Goal: Task Accomplishment & Management: Manage account settings

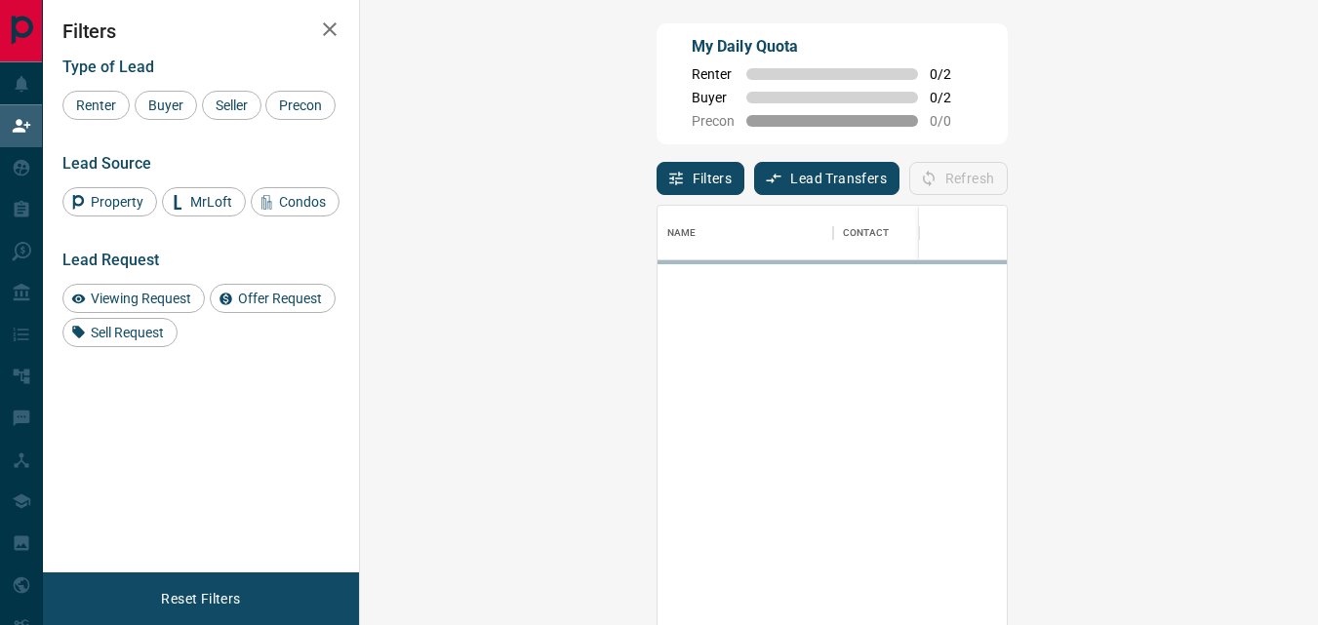
scroll to position [455, 901]
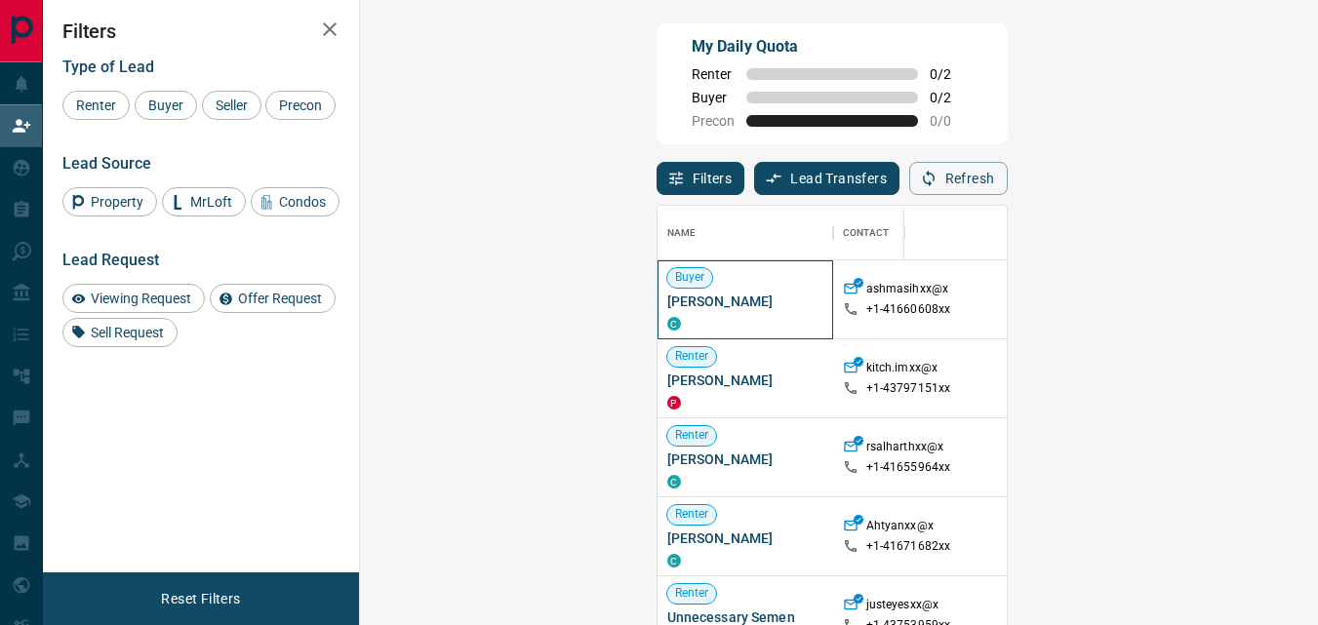
drag, startPoint x: 483, startPoint y: 301, endPoint x: 387, endPoint y: 300, distance: 95.6
click at [667, 300] on span "[PERSON_NAME]" at bounding box center [745, 302] width 156 height 20
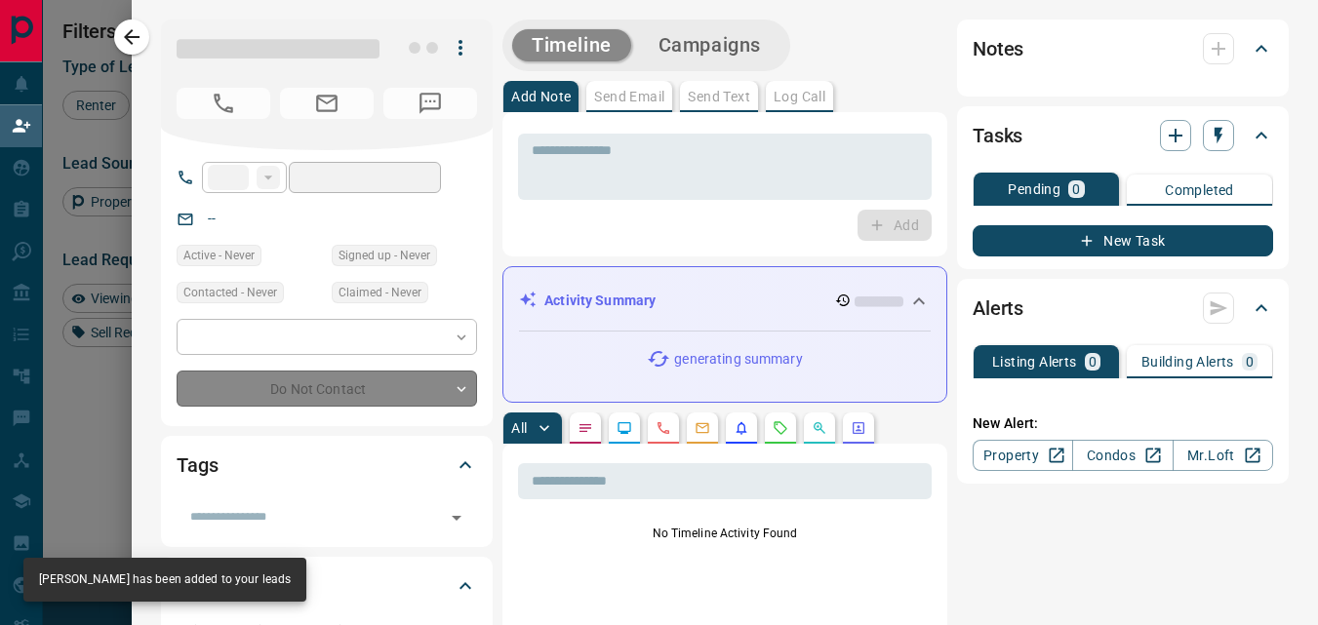
type input "**"
type input "**********"
type input "**"
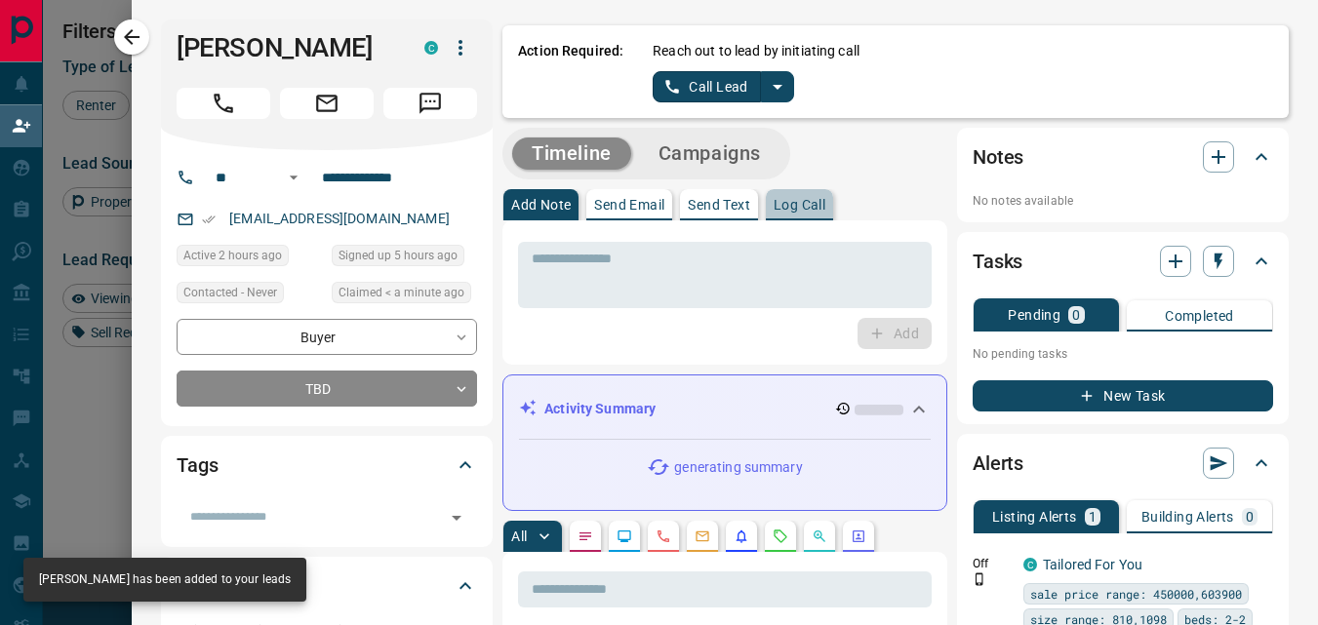
click at [793, 212] on p "Log Call" at bounding box center [799, 205] width 52 height 14
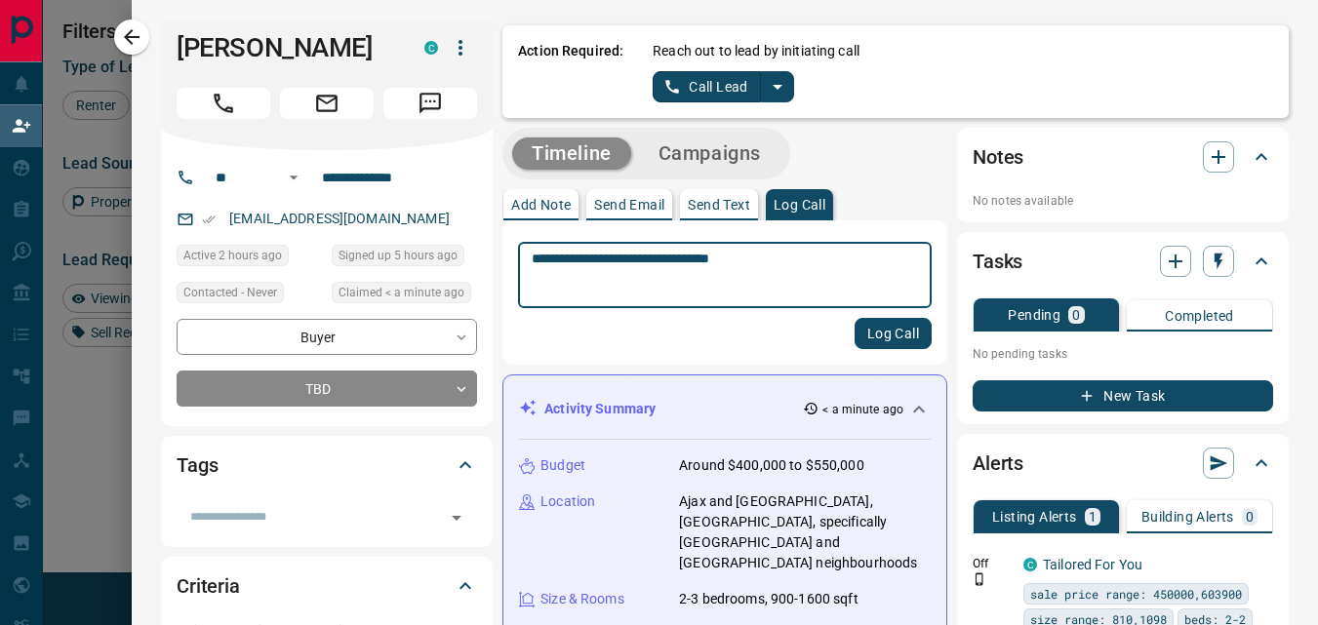
type textarea "**********"
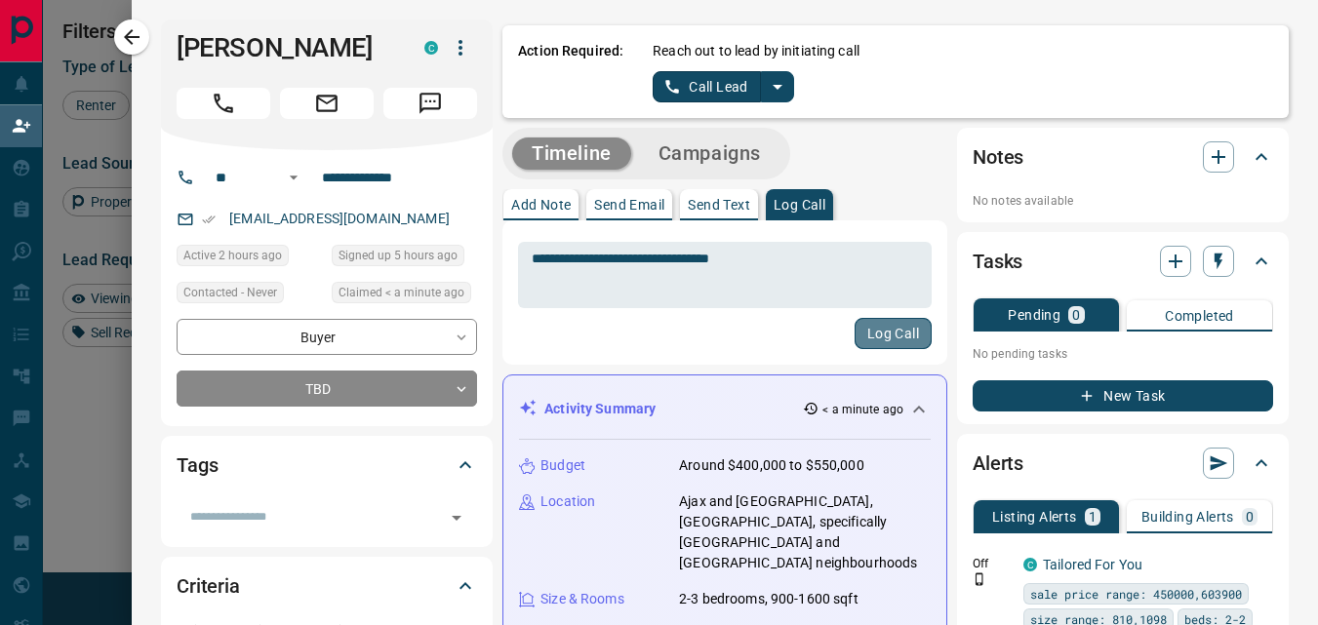
click at [864, 336] on button "Log Call" at bounding box center [892, 333] width 77 height 31
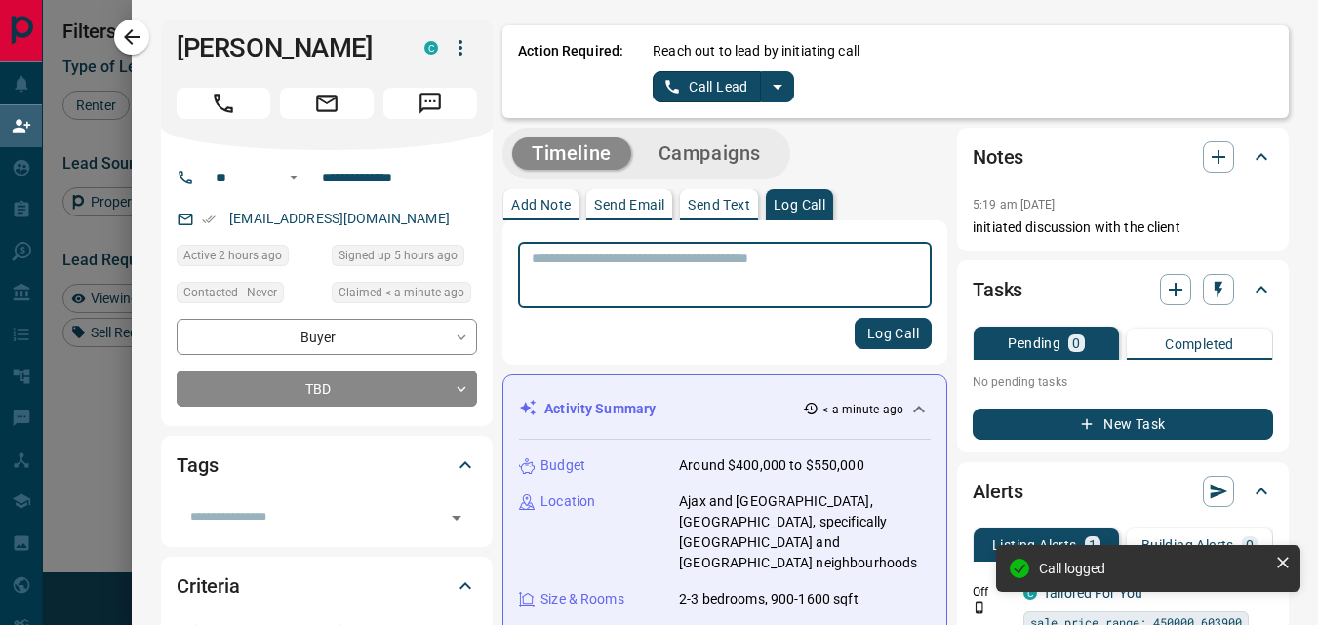
click at [723, 344] on div "Log Call" at bounding box center [725, 333] width 414 height 31
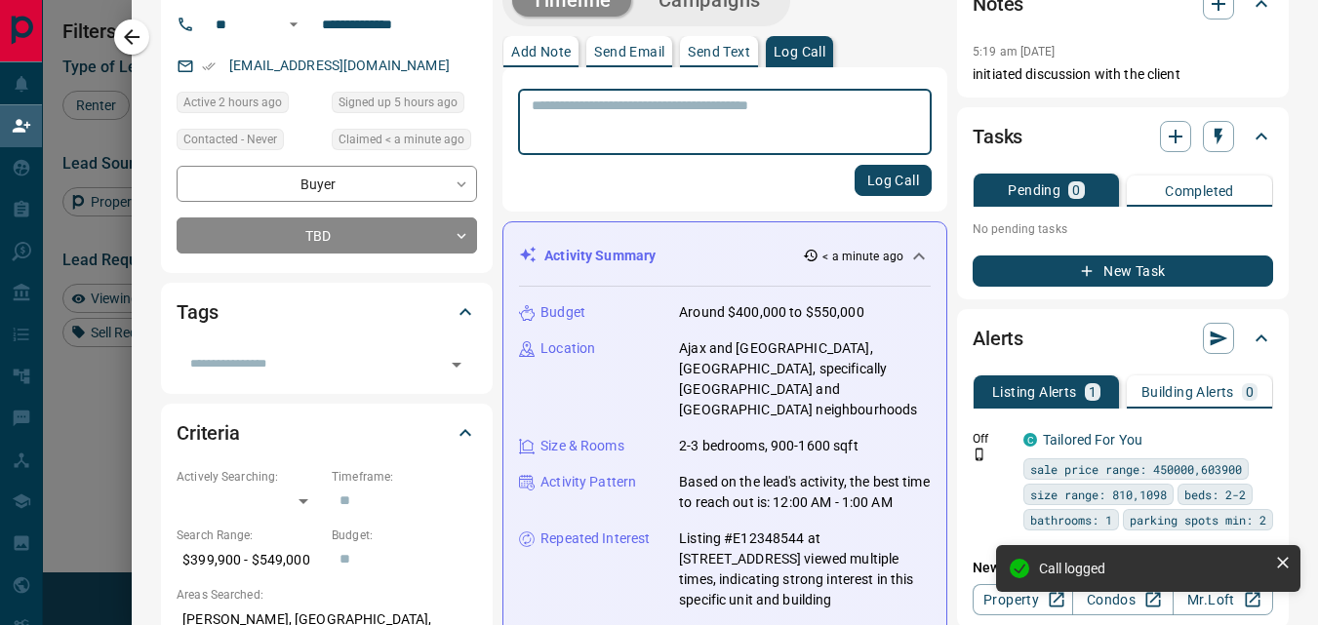
scroll to position [156, 0]
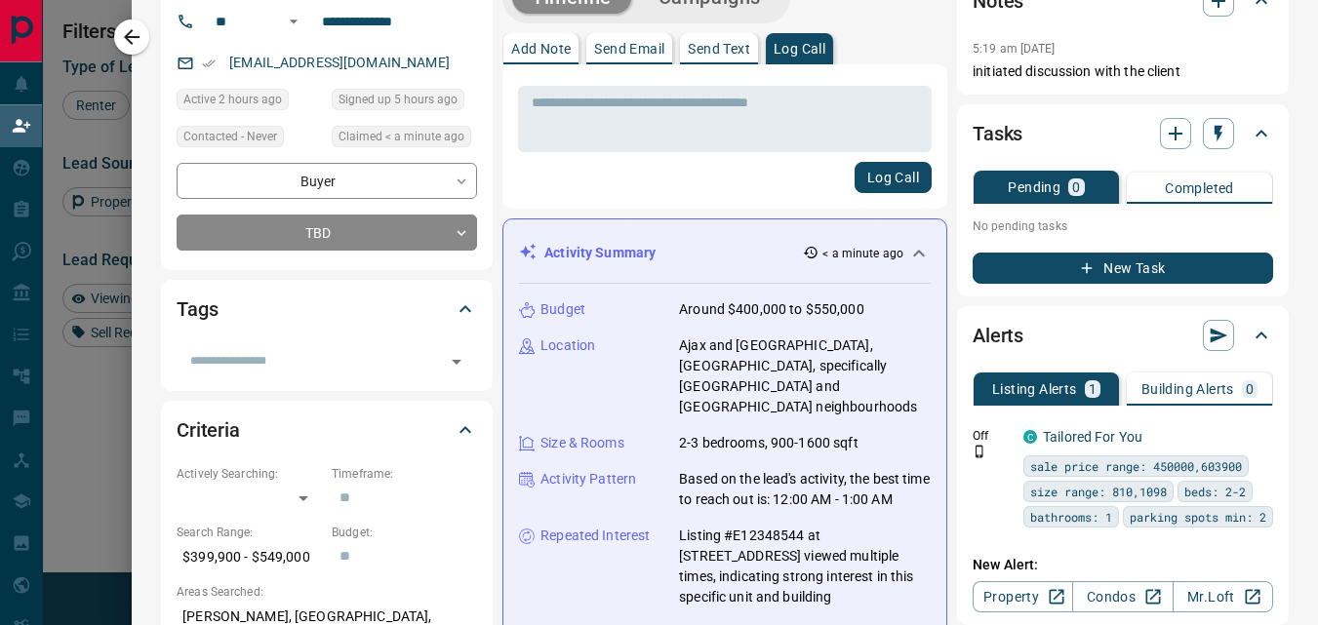
click at [651, 177] on div "Log Call" at bounding box center [725, 177] width 414 height 31
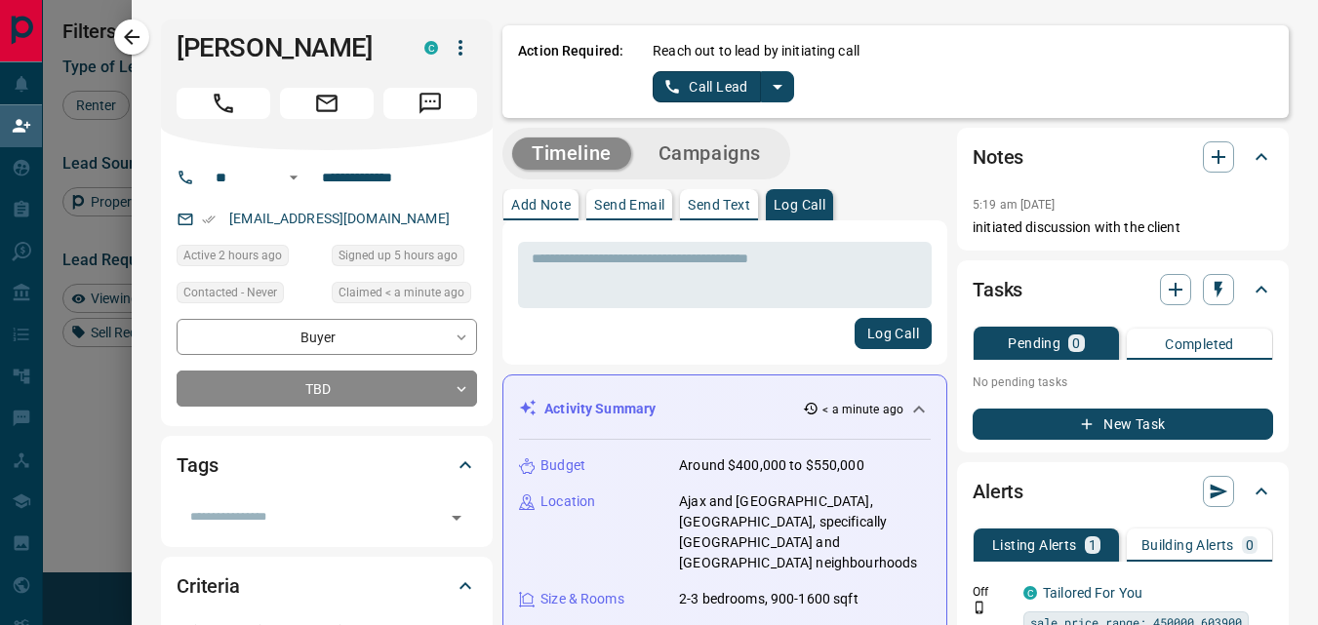
scroll to position [0, 0]
click at [622, 199] on p "Send Email" at bounding box center [629, 205] width 70 height 14
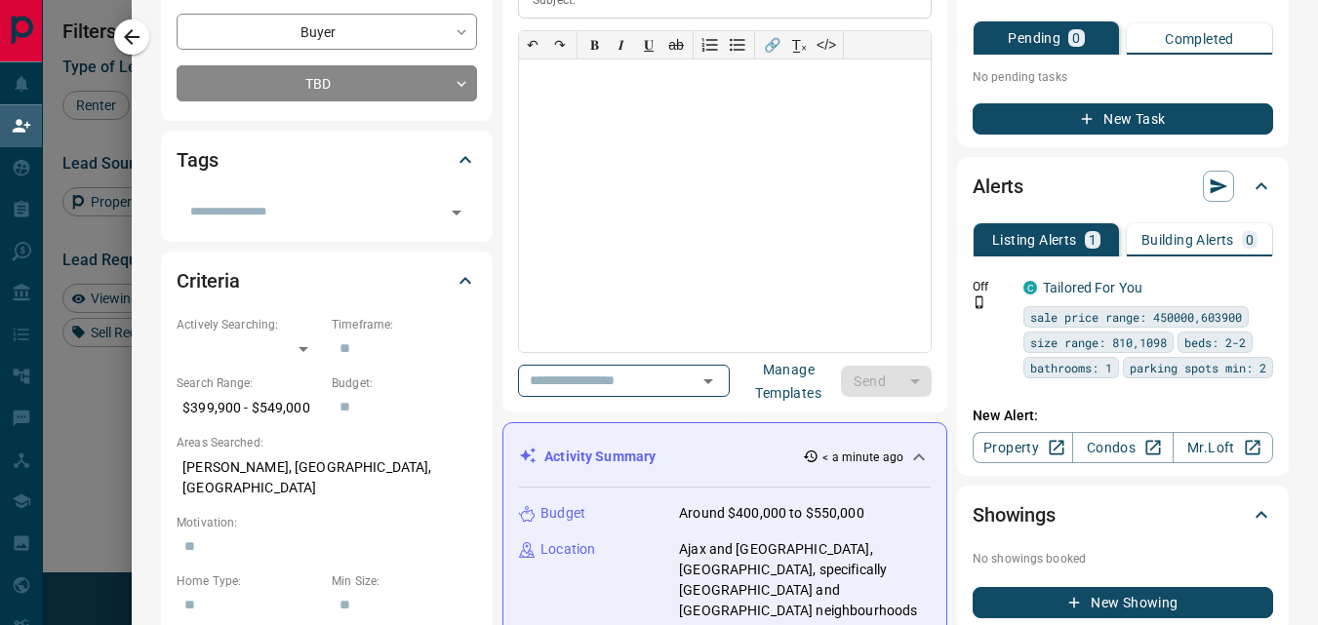
scroll to position [310, 0]
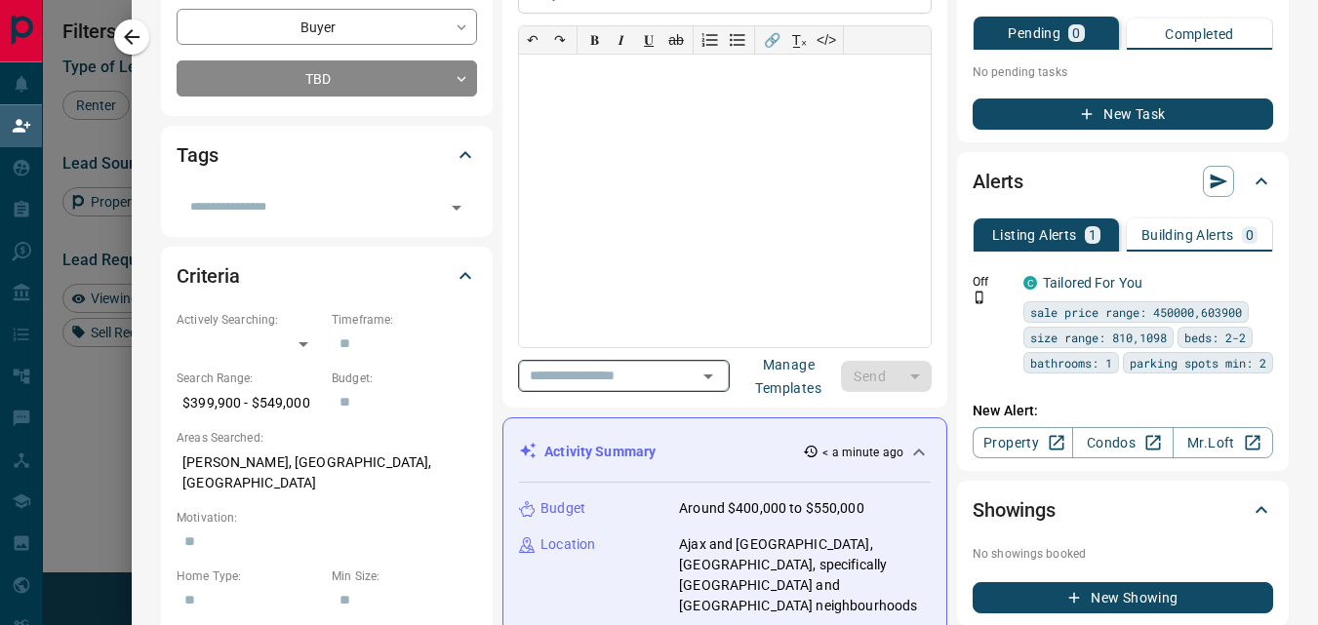
click at [722, 372] on button "Open" at bounding box center [707, 376] width 27 height 27
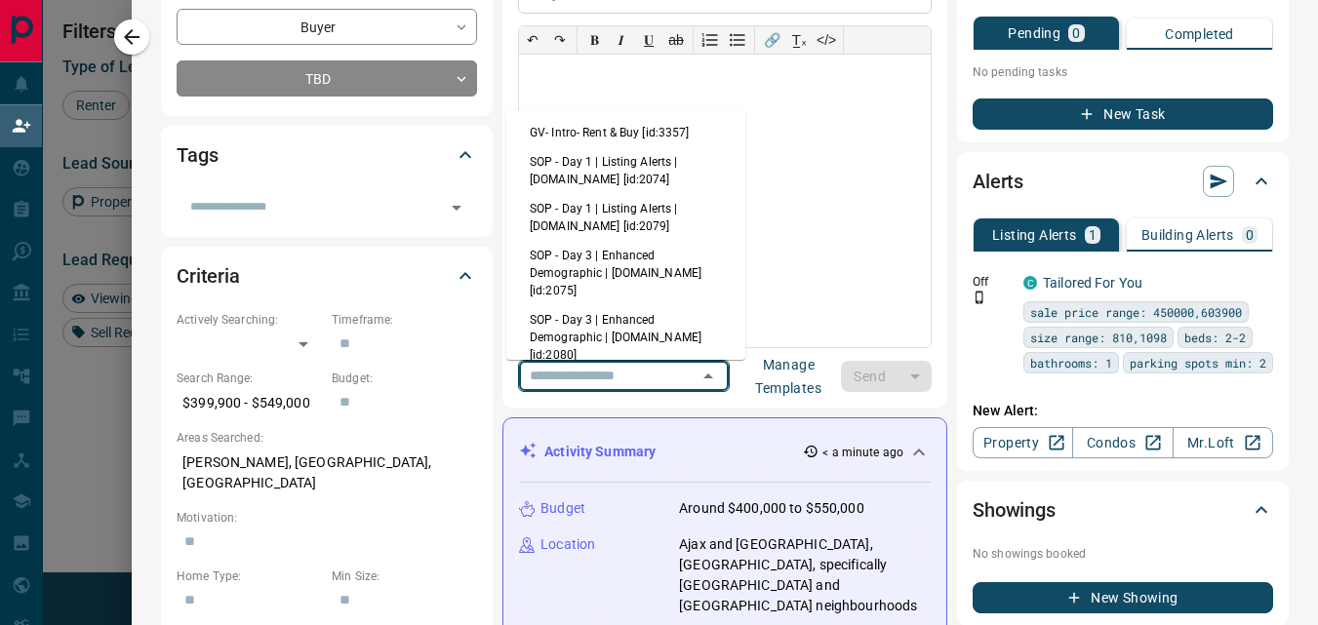
click at [666, 126] on li "GV- Intro- Rent & Buy [id:3357]" at bounding box center [625, 132] width 239 height 29
type input "**********"
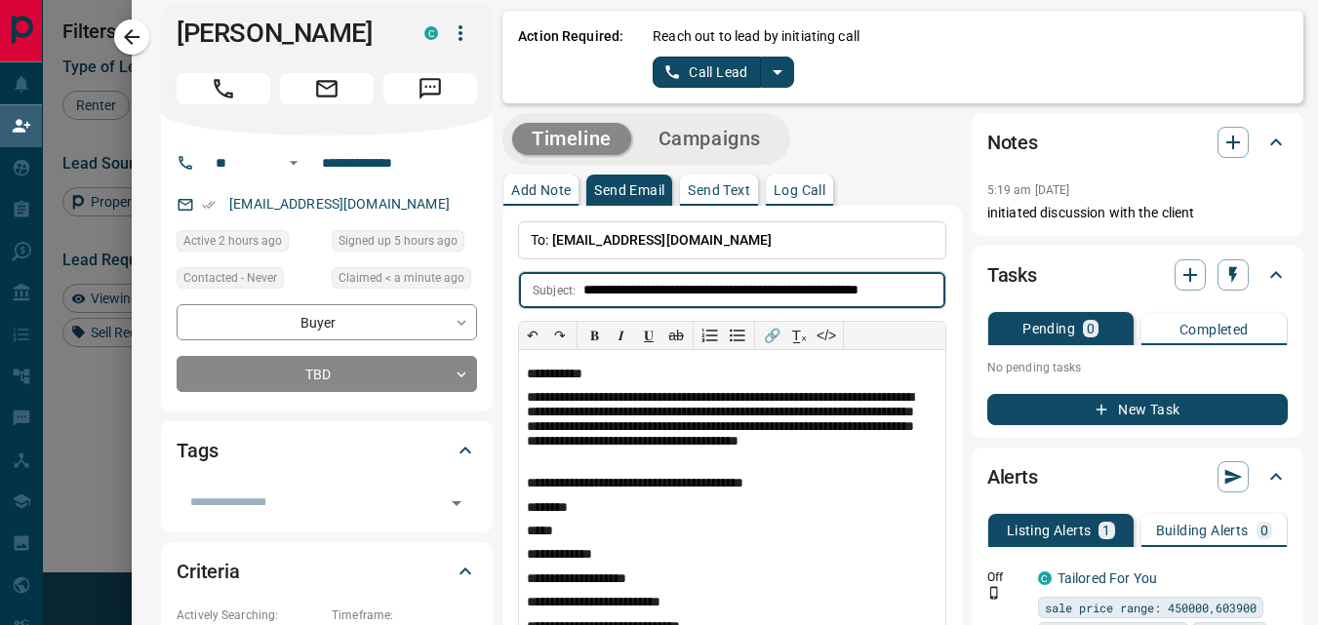
scroll to position [0, 3]
drag, startPoint x: 837, startPoint y: 289, endPoint x: 937, endPoint y: 293, distance: 100.5
click at [937, 293] on div "**********" at bounding box center [731, 454] width 459 height 497
type input "**********"
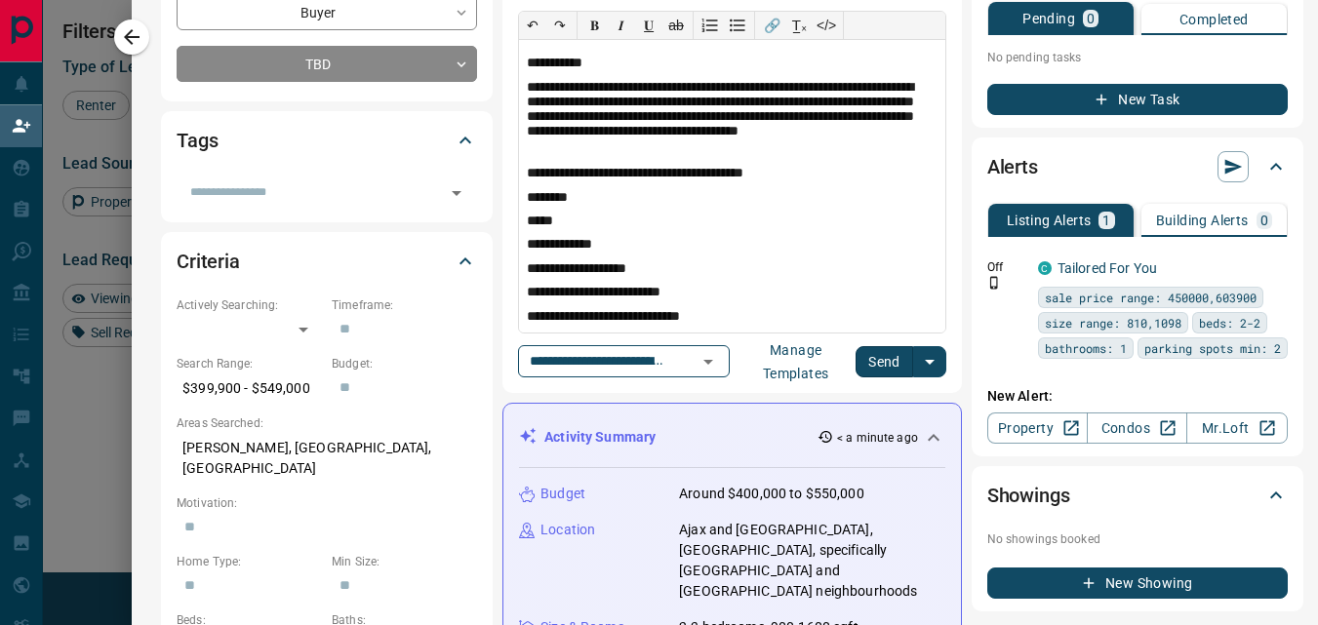
scroll to position [339, 0]
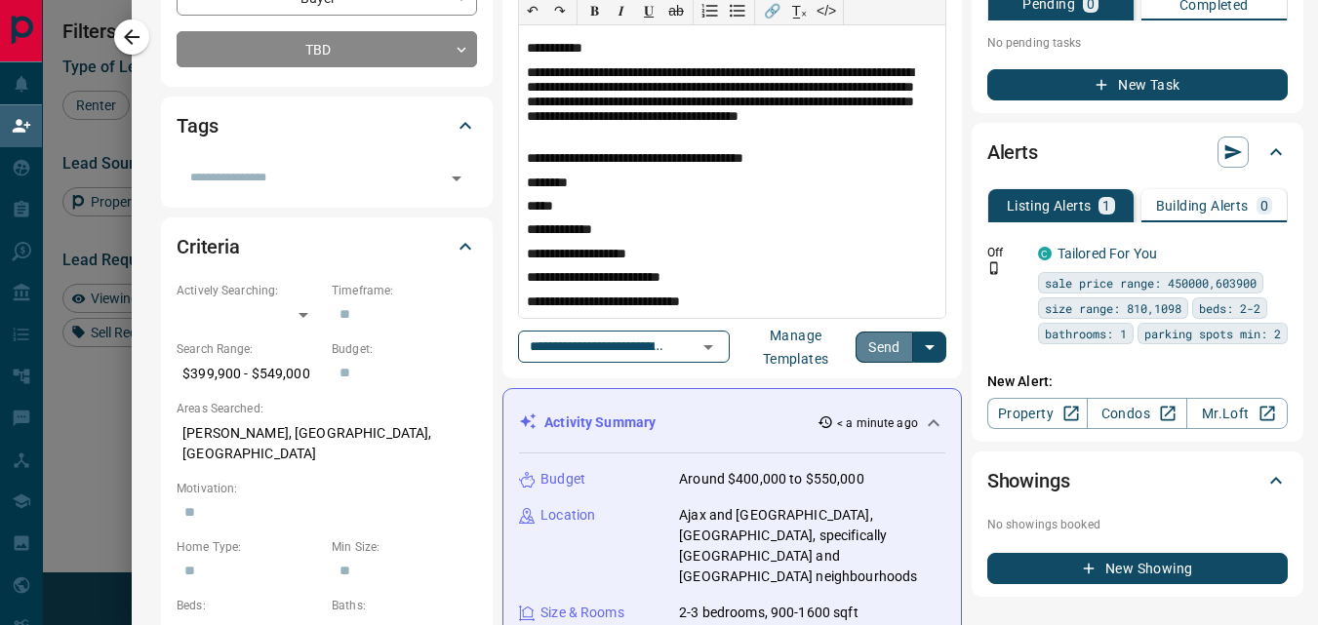
click at [879, 345] on button "Send" at bounding box center [884, 347] width 58 height 31
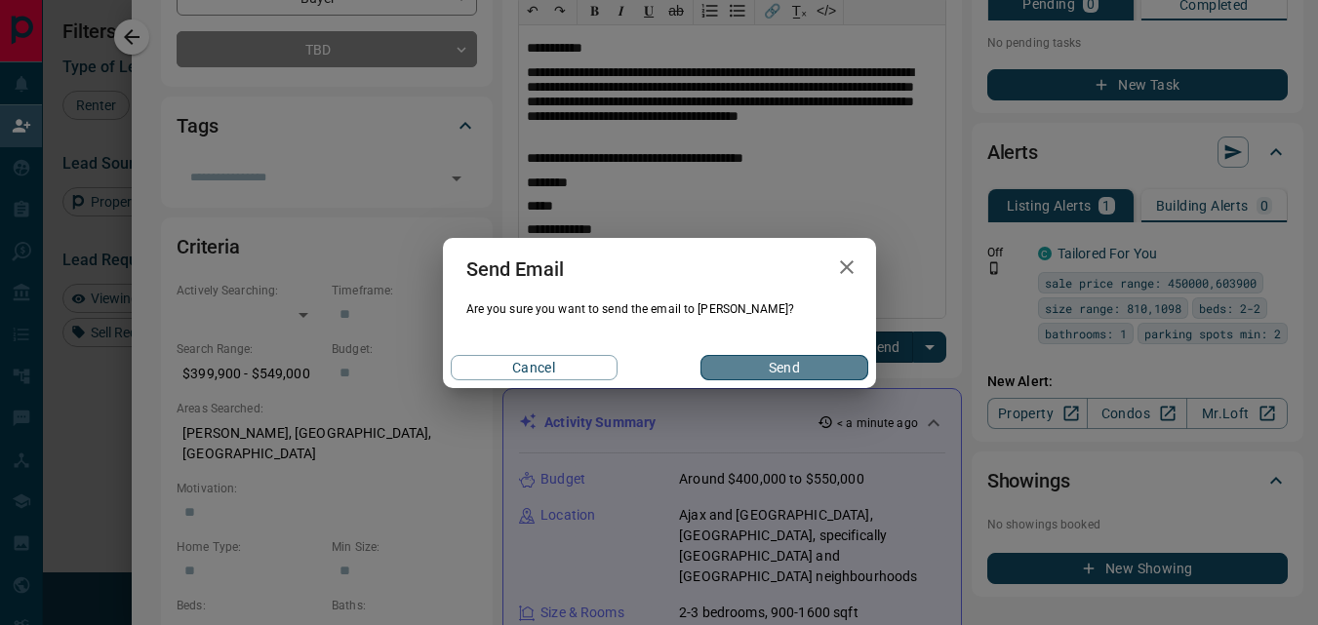
click at [747, 364] on button "Send" at bounding box center [783, 367] width 167 height 25
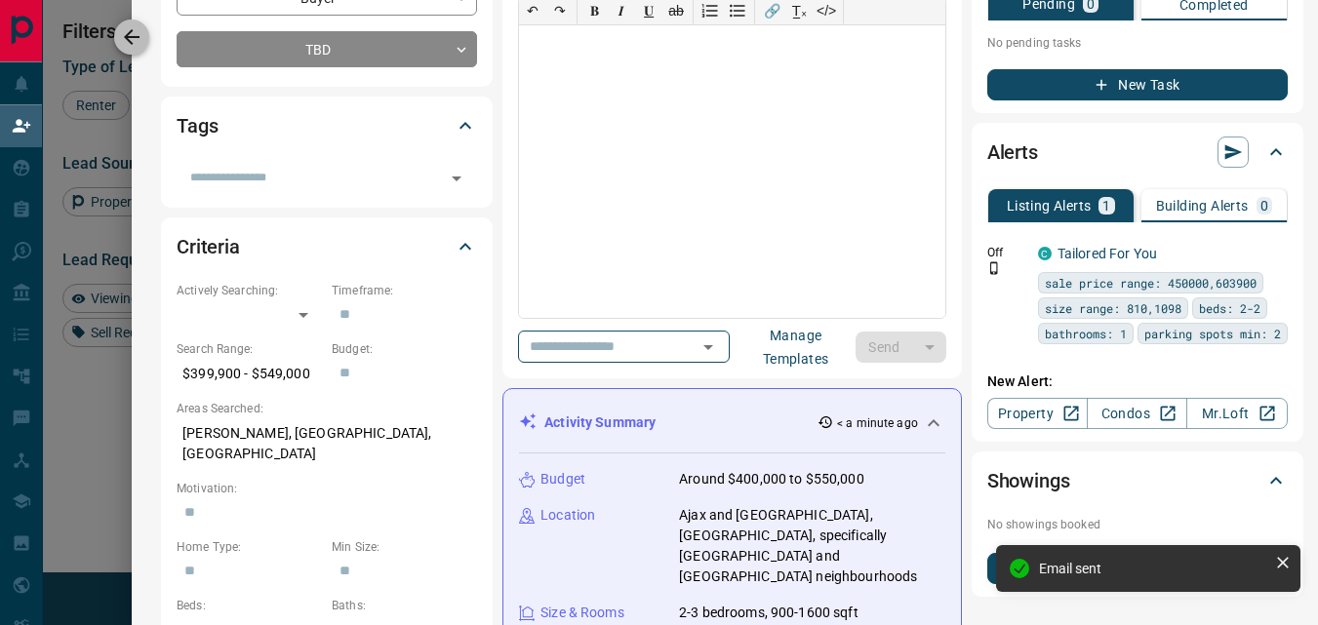
click at [132, 32] on icon "button" at bounding box center [132, 37] width 16 height 16
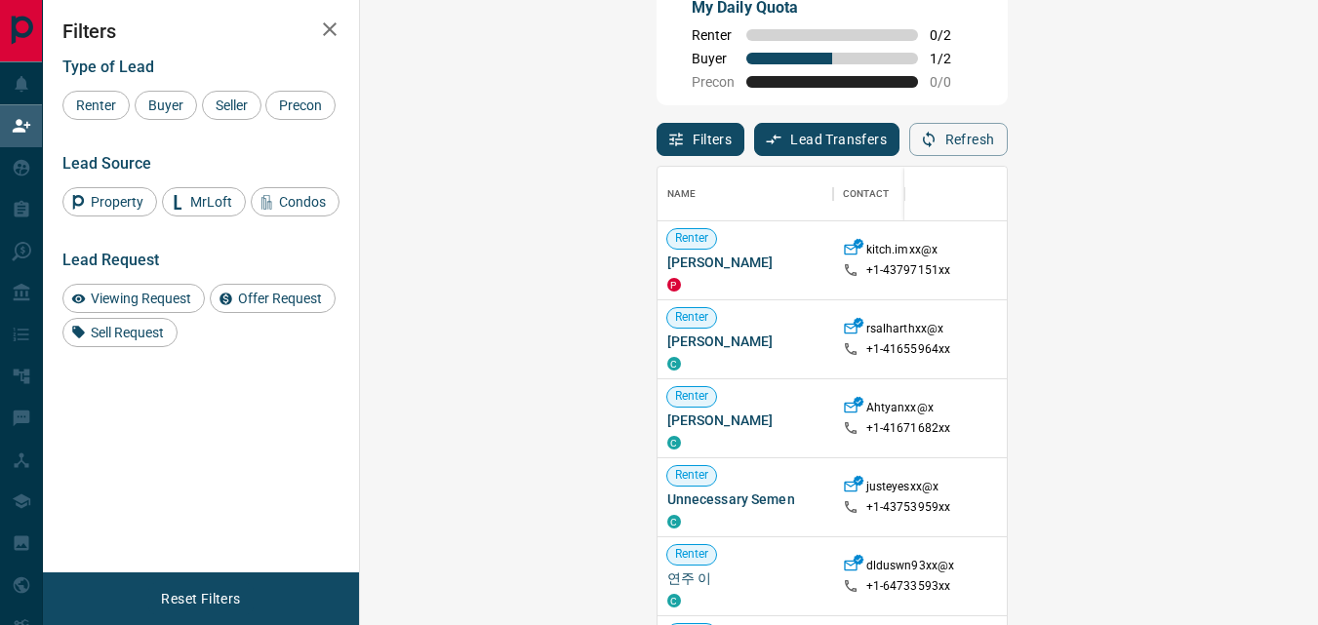
scroll to position [51, 0]
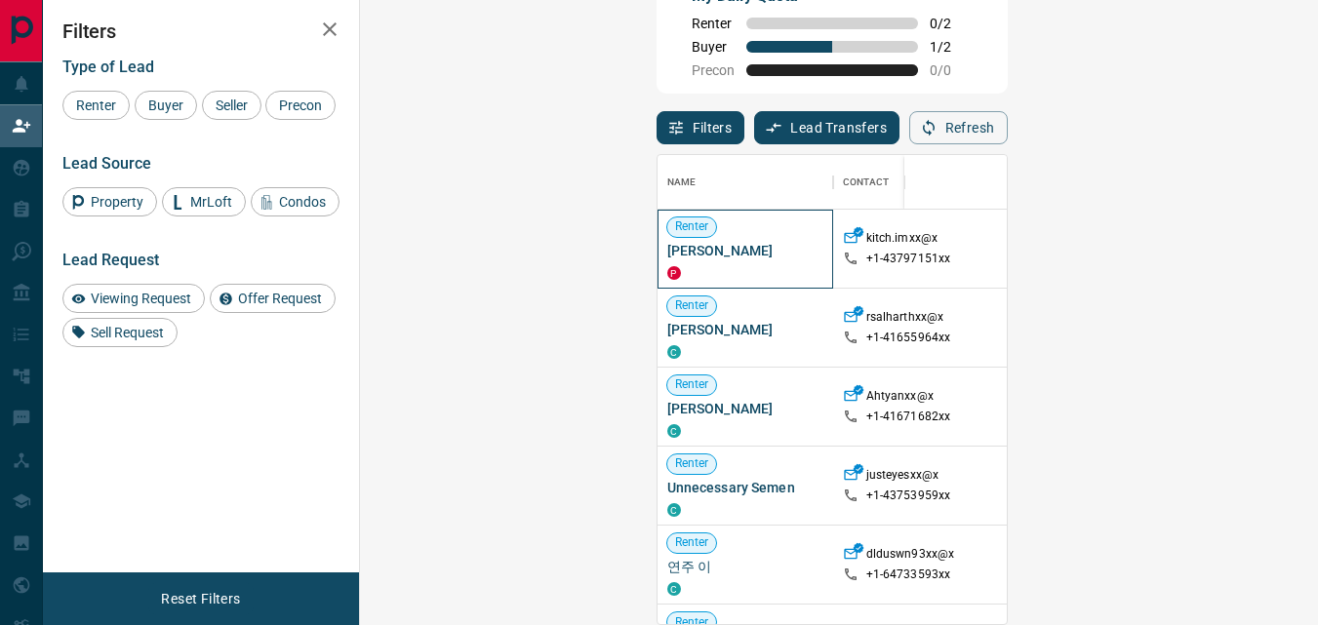
drag, startPoint x: 516, startPoint y: 249, endPoint x: 384, endPoint y: 260, distance: 132.2
click at [667, 260] on span "[PERSON_NAME]" at bounding box center [745, 251] width 156 height 20
click at [989, 265] on div at bounding box center [1042, 249] width 107 height 79
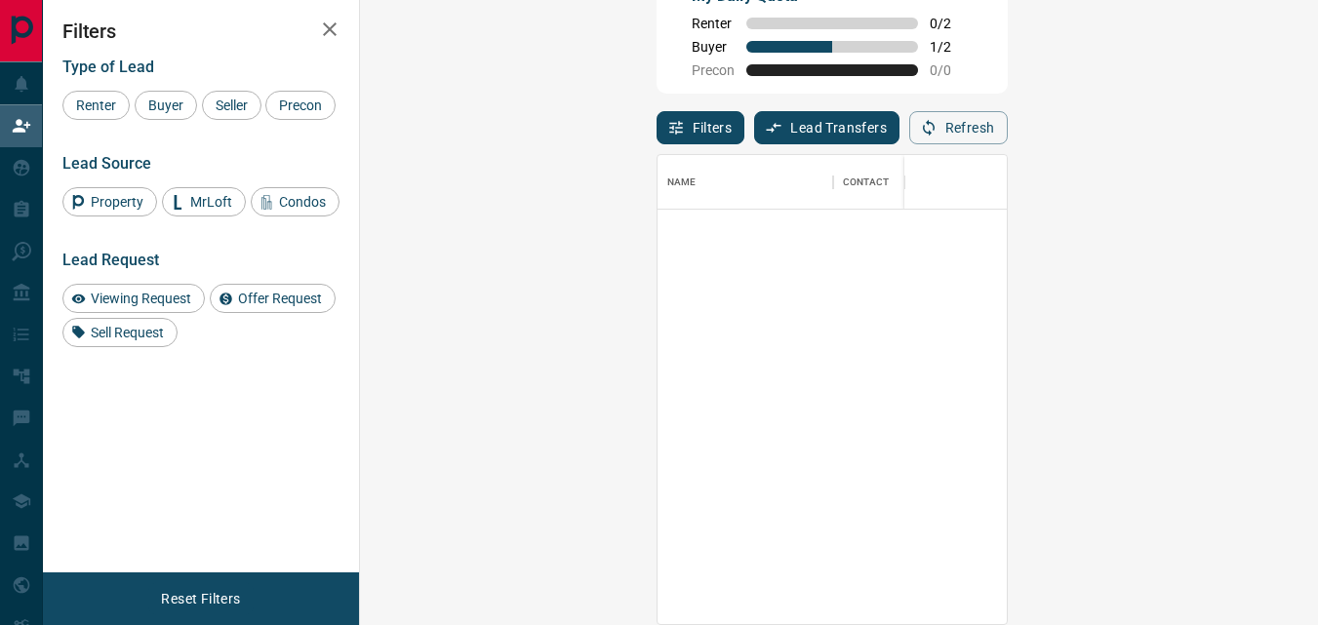
scroll to position [0, 0]
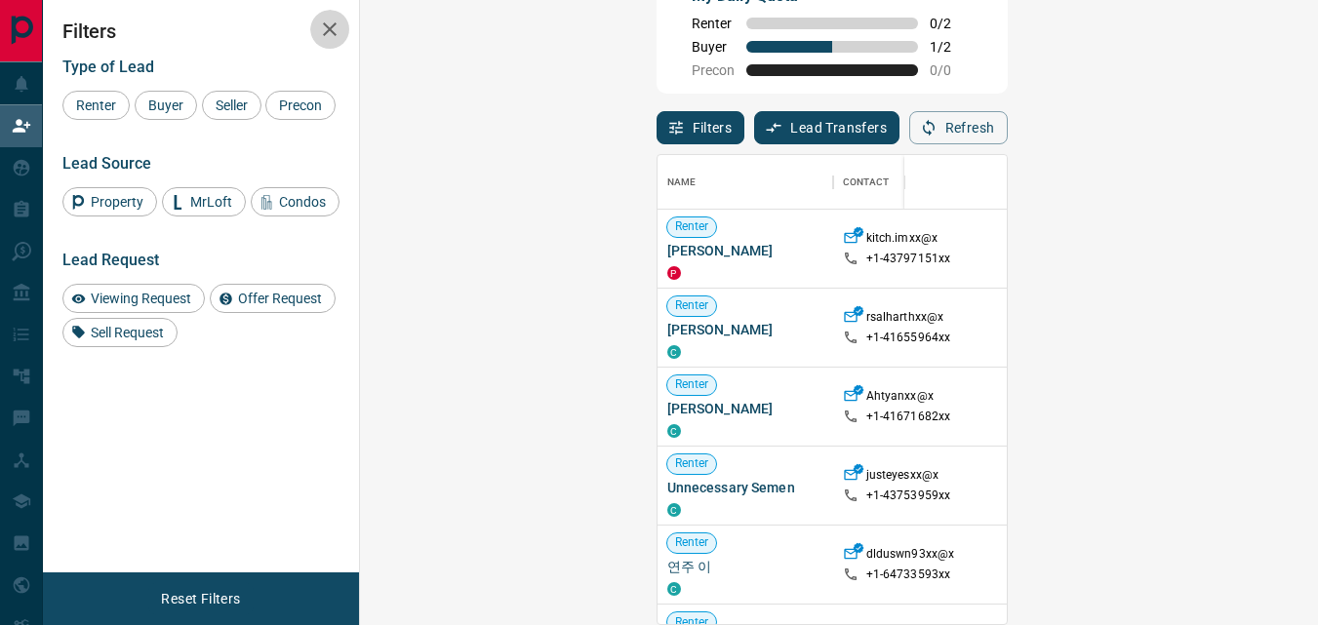
click at [330, 24] on icon "button" at bounding box center [329, 29] width 23 height 23
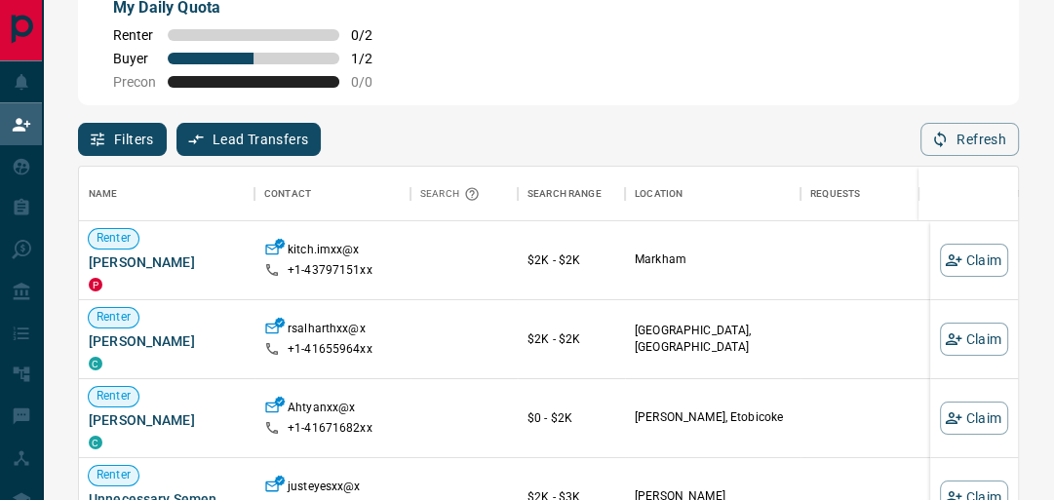
scroll to position [358, 928]
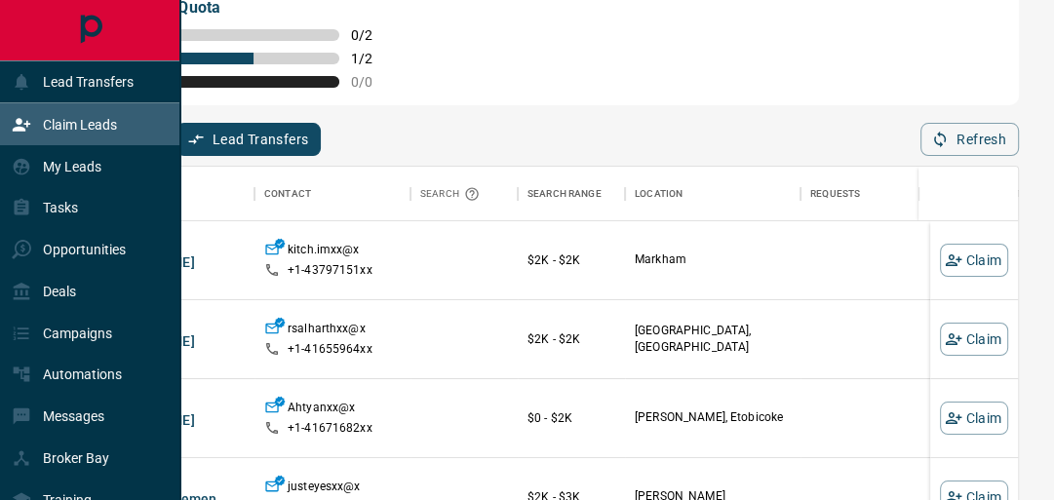
click at [66, 127] on p "Claim Leads" at bounding box center [80, 125] width 74 height 16
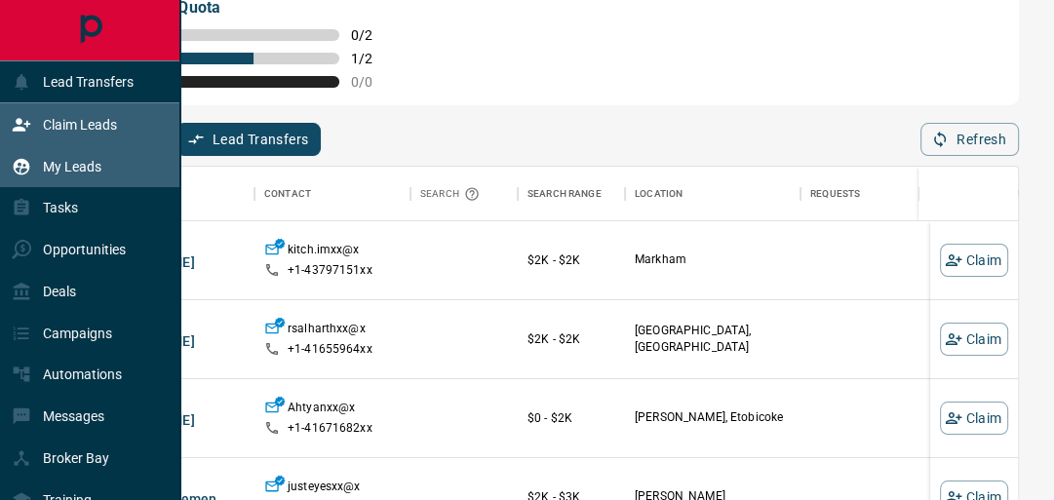
click at [78, 159] on p "My Leads" at bounding box center [72, 167] width 59 height 16
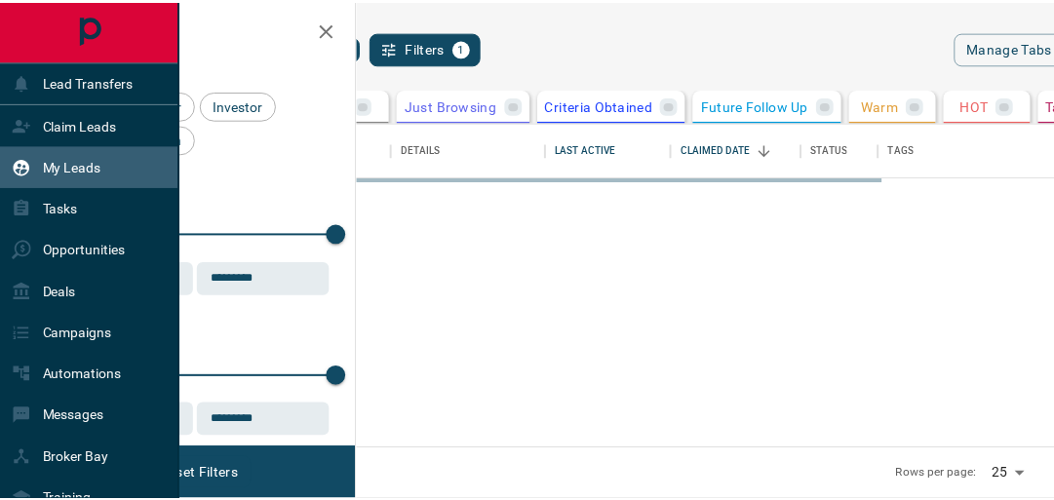
scroll to position [314, 670]
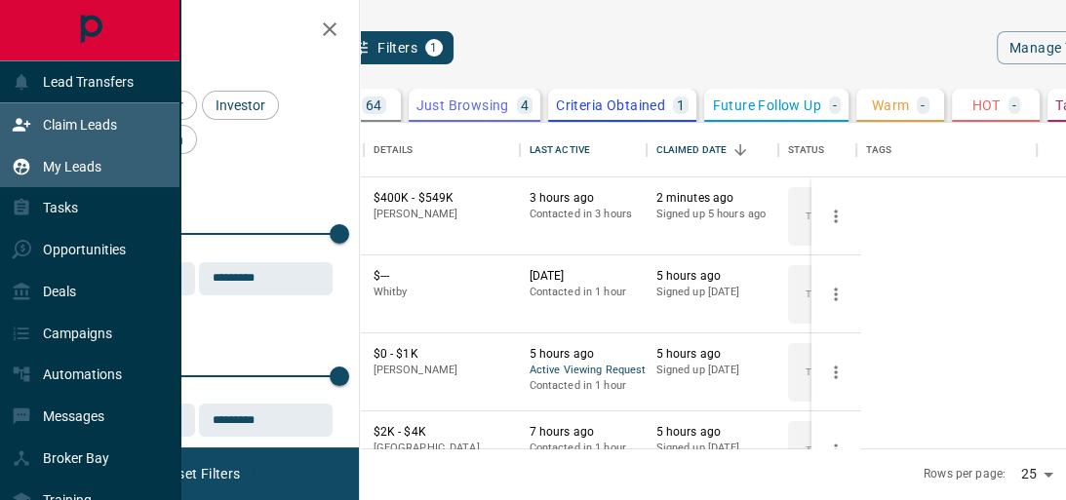
click at [65, 119] on p "Claim Leads" at bounding box center [80, 125] width 74 height 16
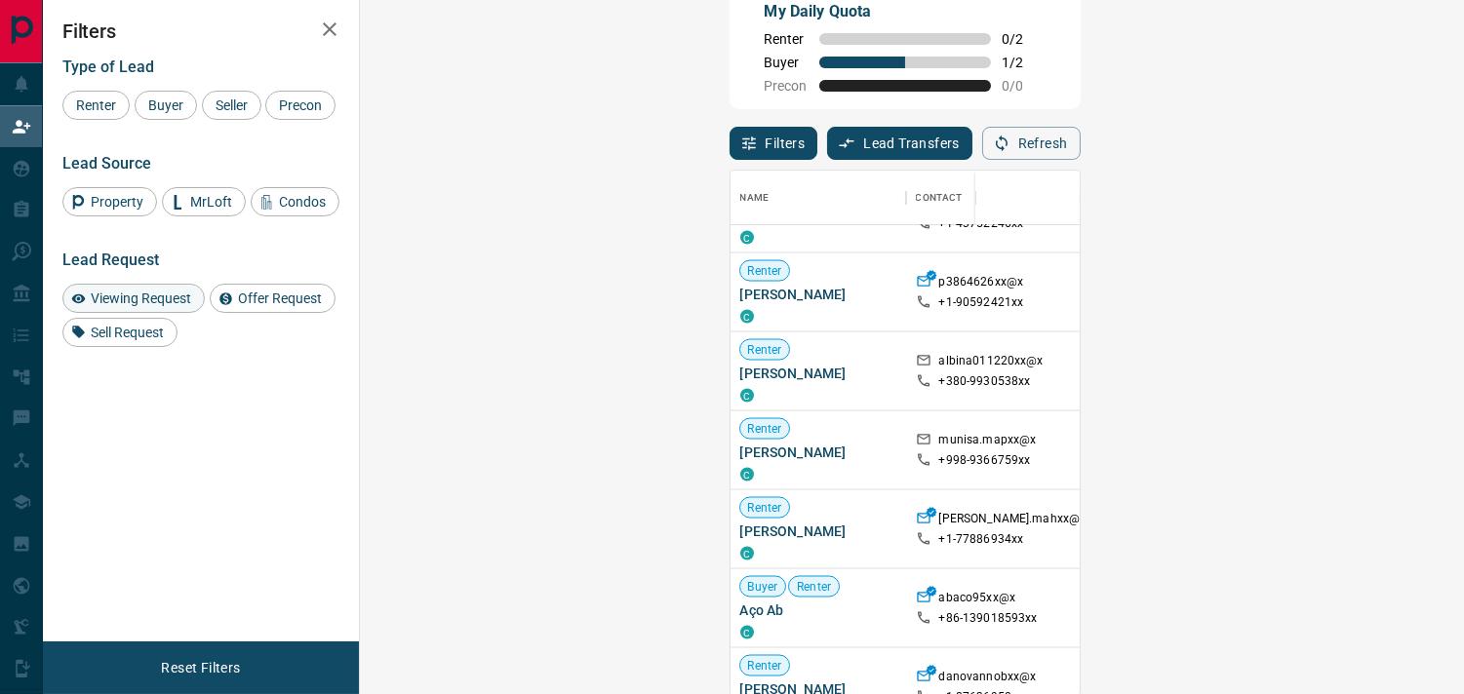
click at [138, 306] on span "Viewing Request" at bounding box center [141, 299] width 114 height 16
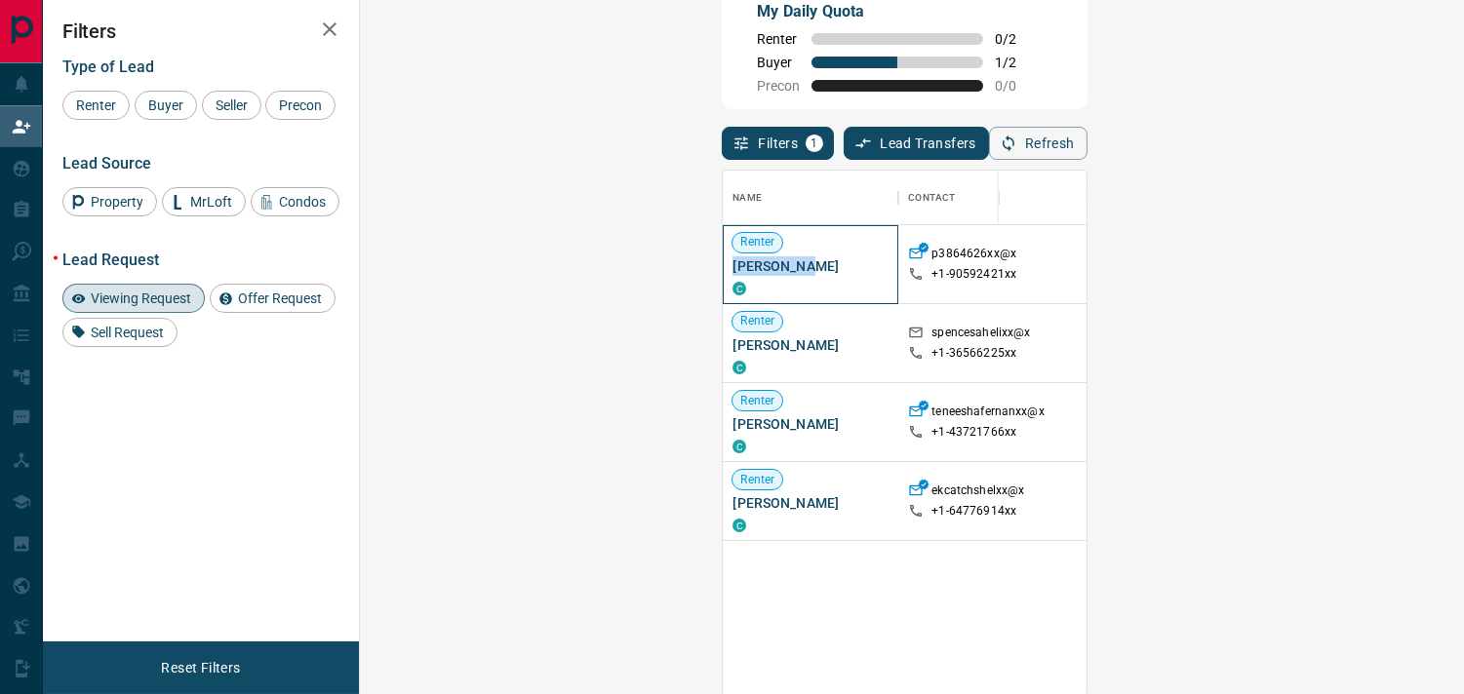
drag, startPoint x: 454, startPoint y: 265, endPoint x: 385, endPoint y: 267, distance: 68.3
click at [732, 267] on span "[PERSON_NAME]" at bounding box center [810, 267] width 156 height 20
drag, startPoint x: 385, startPoint y: 267, endPoint x: 1190, endPoint y: 263, distance: 804.7
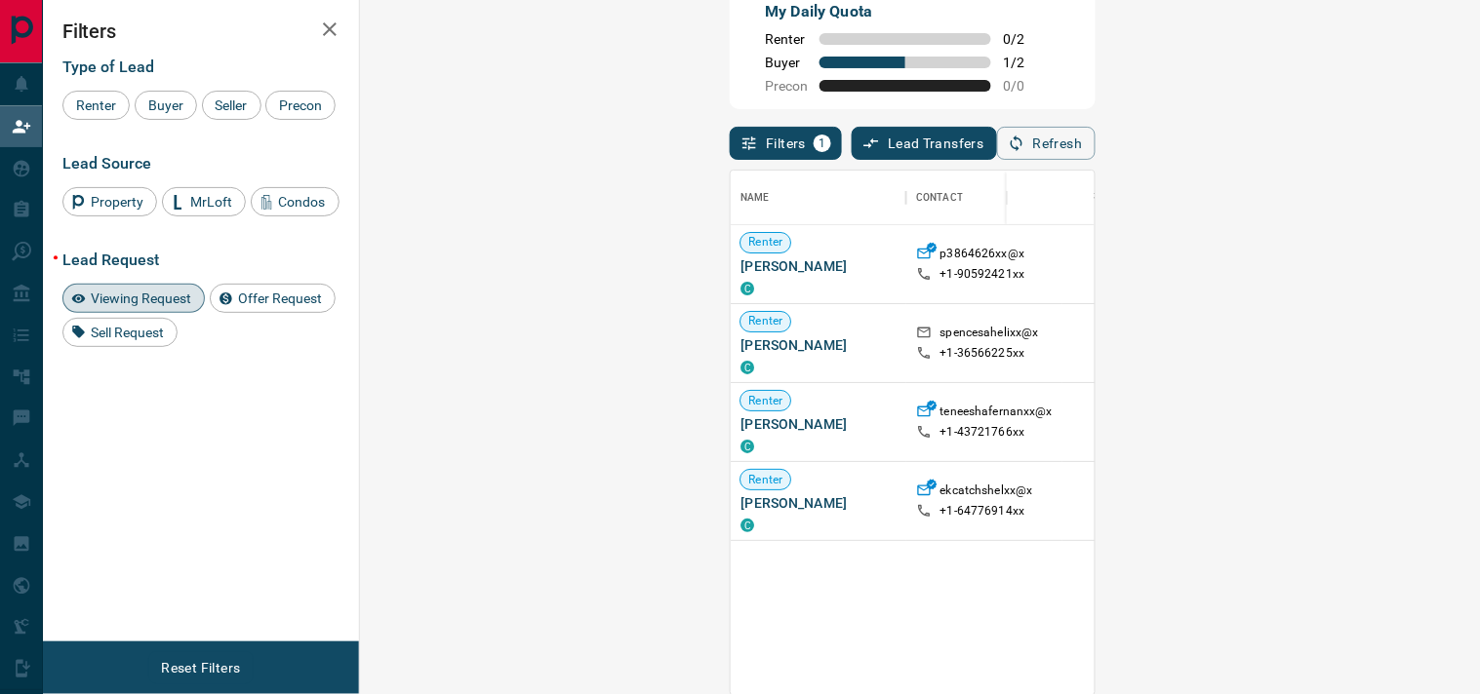
scroll to position [17, 17]
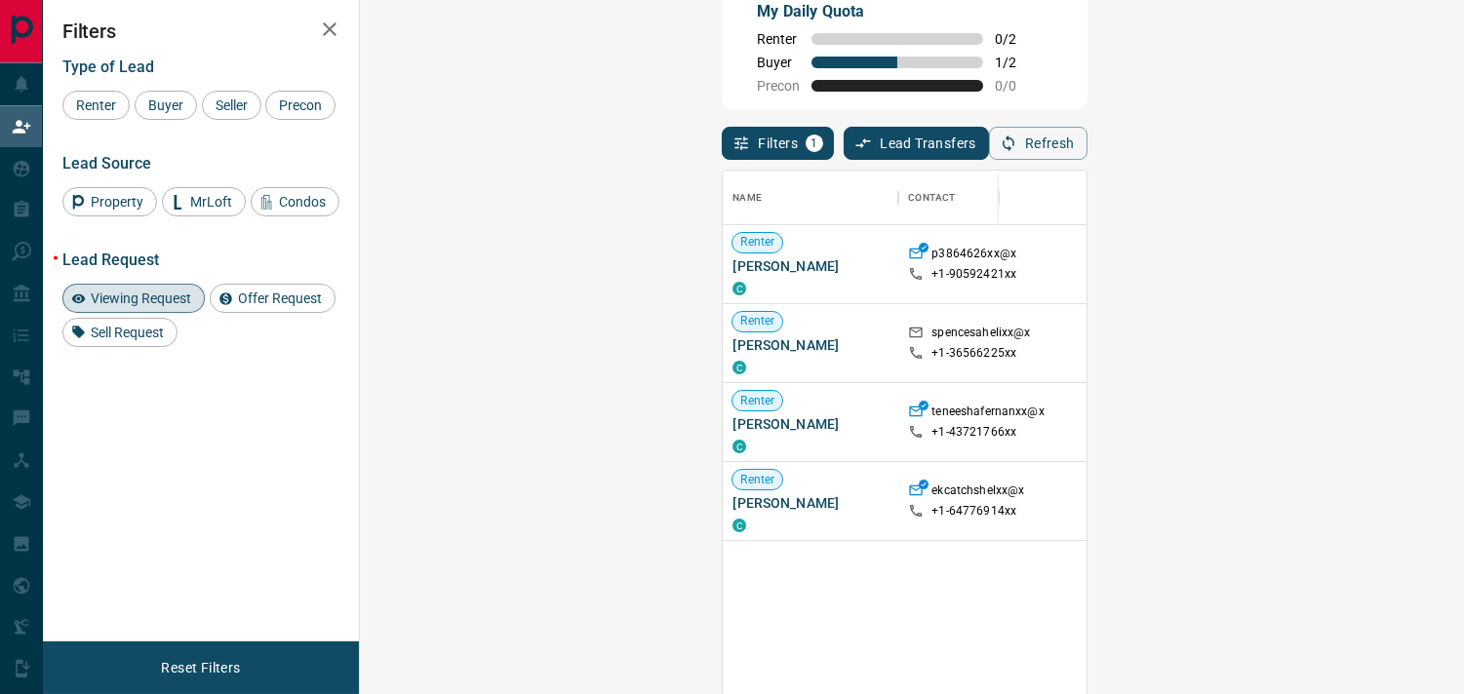
click at [1051, 138] on div "Filters 1 Lead Transfers 0 Refresh" at bounding box center [904, 134] width 365 height 51
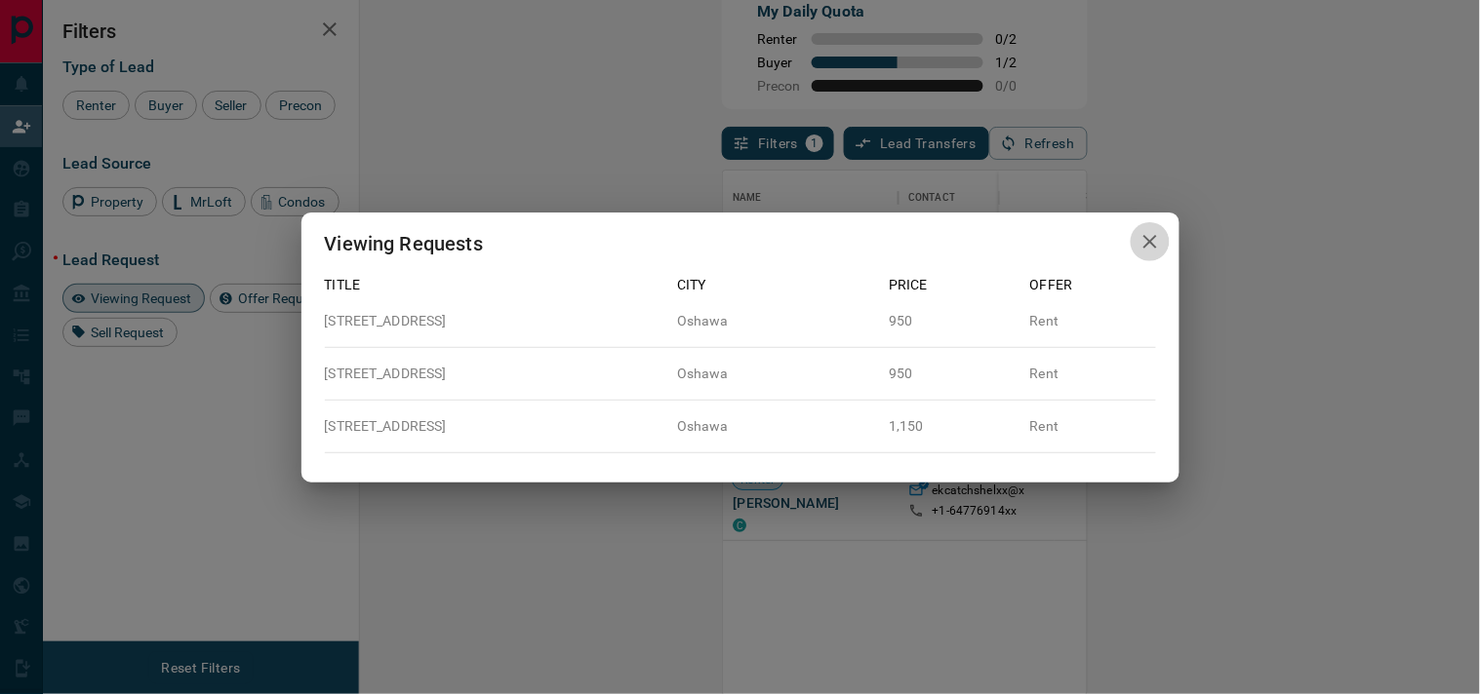
click at [1149, 244] on icon "button" at bounding box center [1149, 241] width 23 height 23
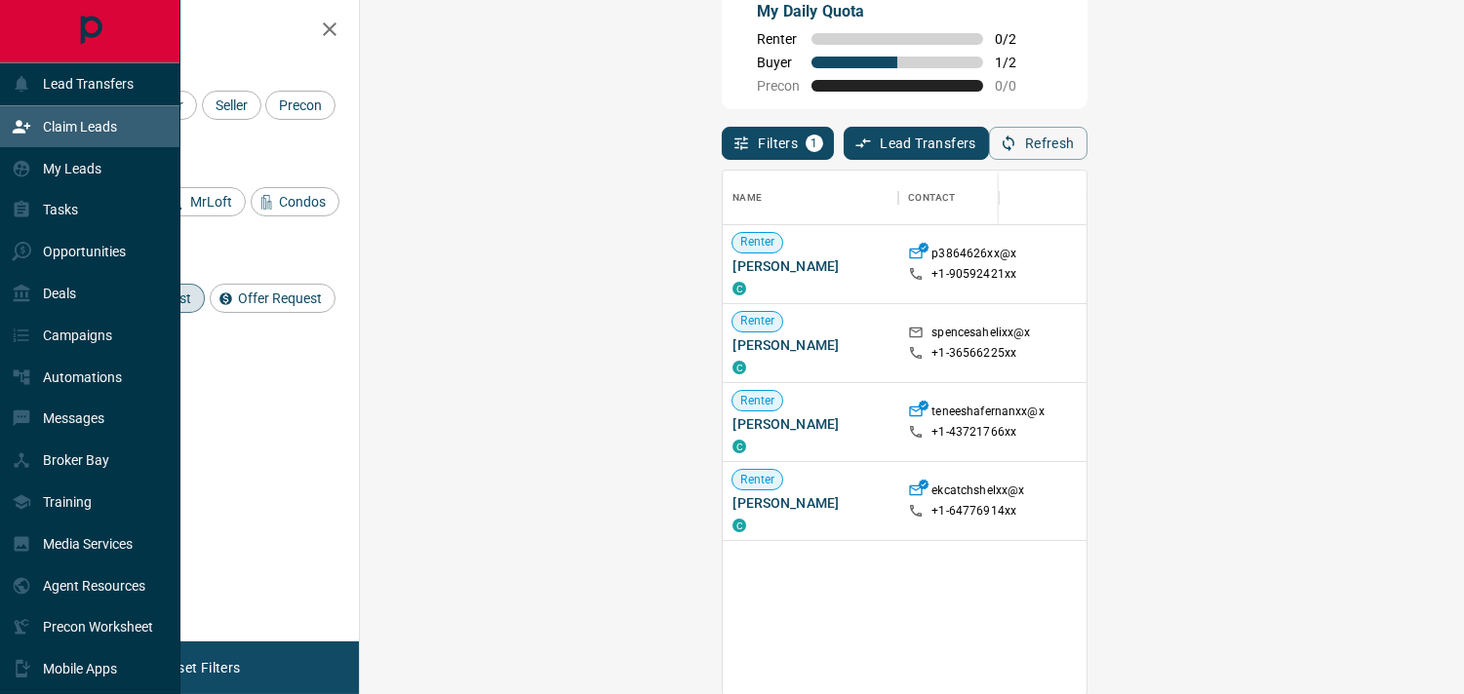
click at [84, 120] on p "Claim Leads" at bounding box center [80, 127] width 74 height 16
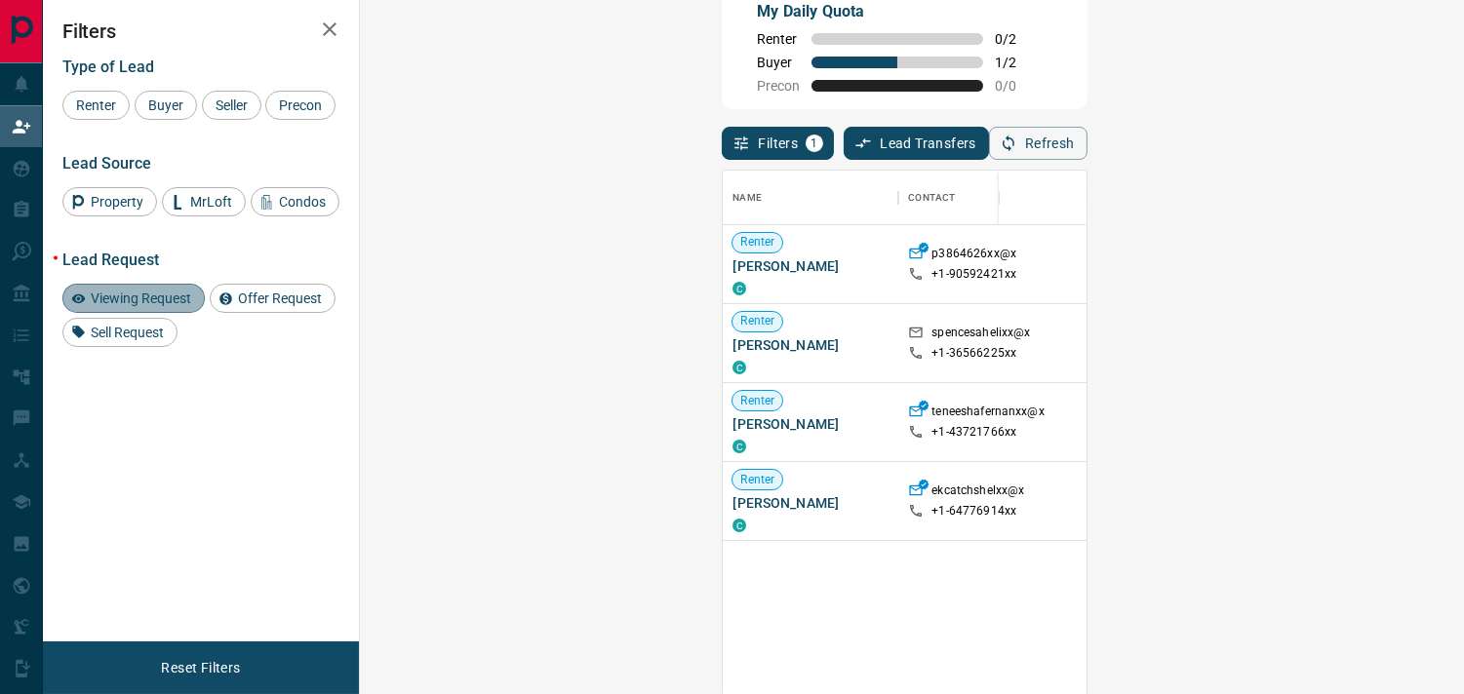
click at [154, 306] on span "Viewing Request" at bounding box center [141, 299] width 114 height 16
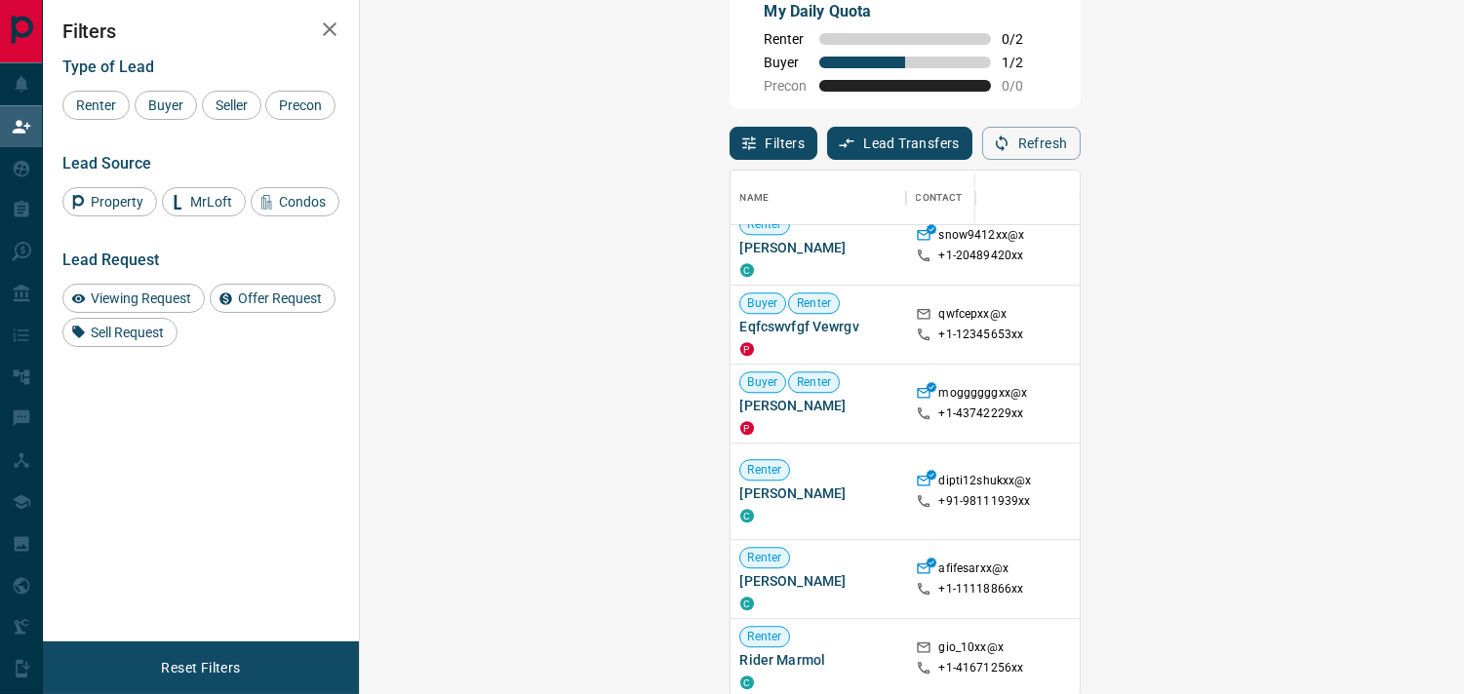
scroll to position [2911, 0]
